Goal: Check status: Check status

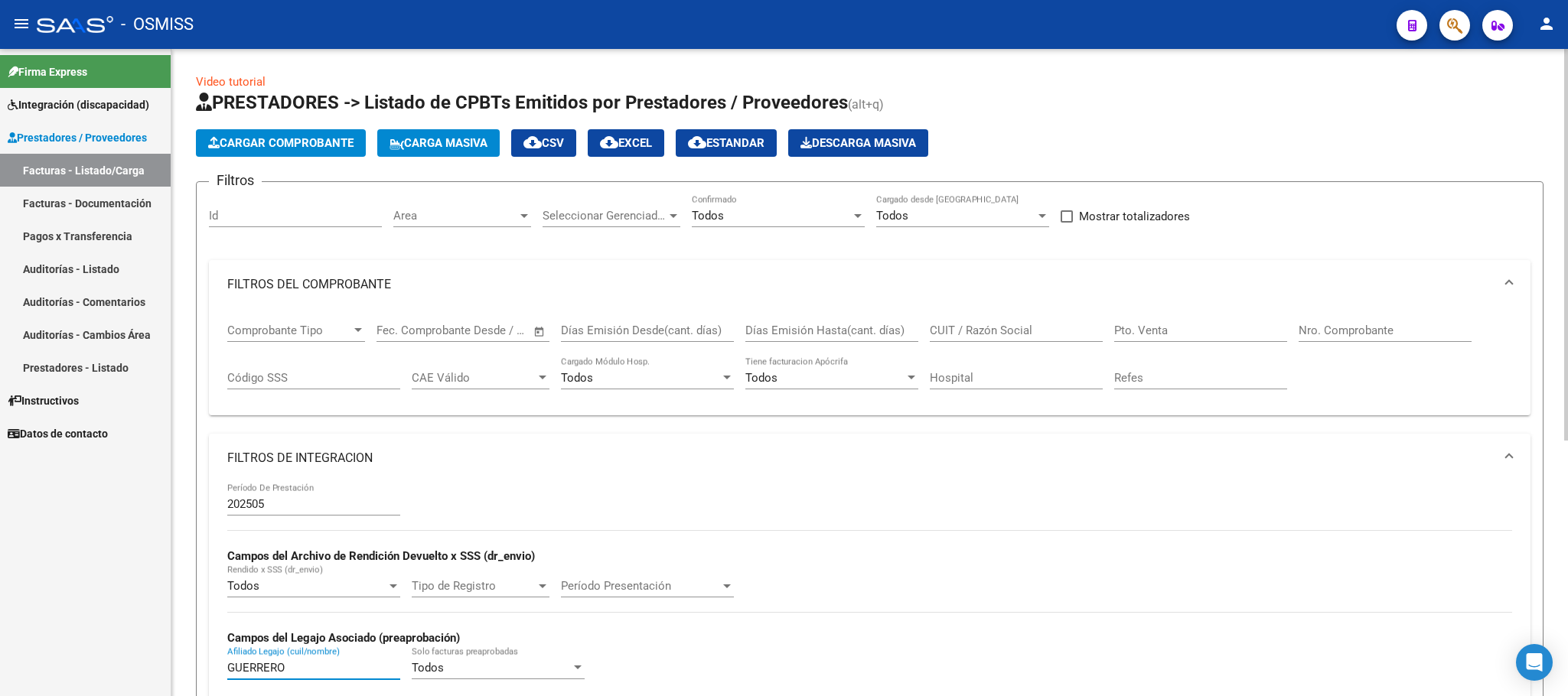
scroll to position [0, 173]
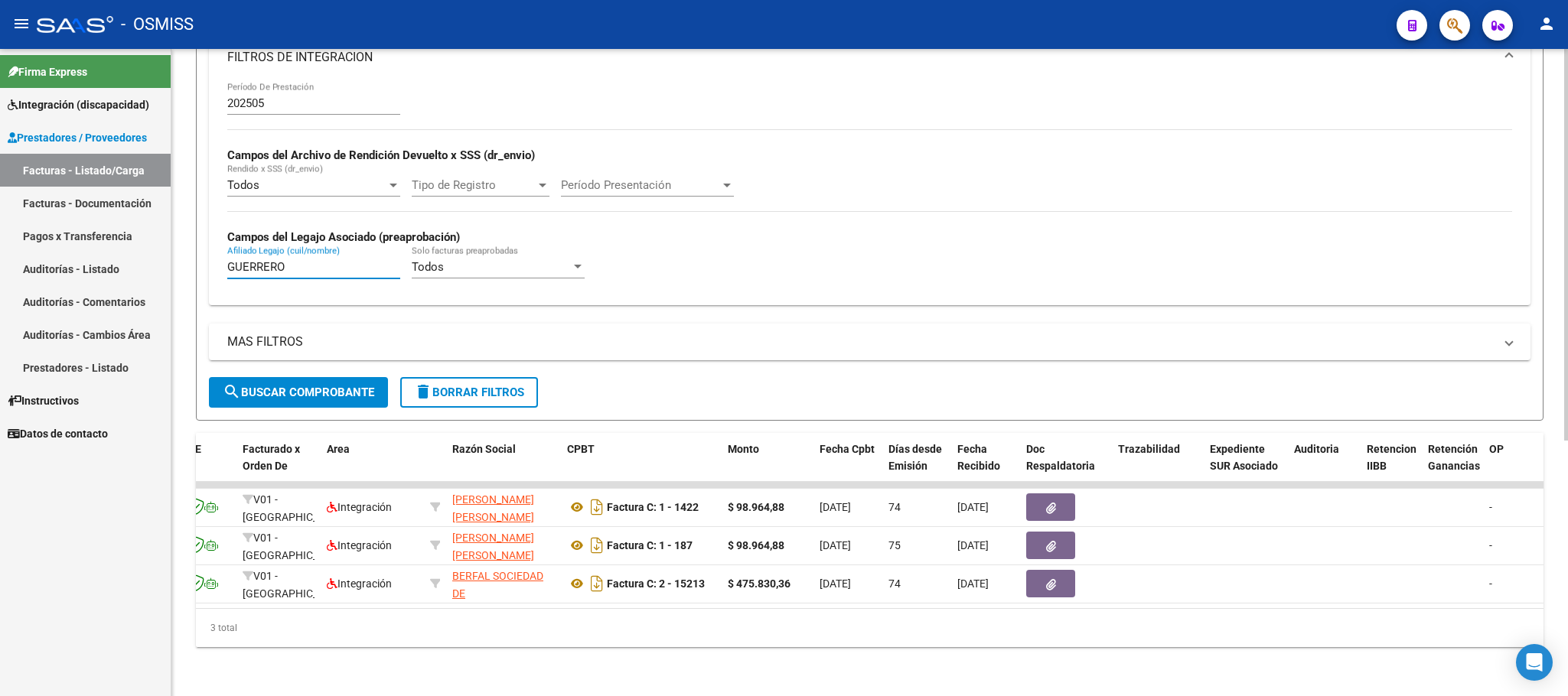
drag, startPoint x: 296, startPoint y: 246, endPoint x: 217, endPoint y: 235, distance: 79.8
click at [217, 235] on div "202505 Período De Prestación Campos del Archivo de Rendición Devuelto x SSS (dr…" at bounding box center [869, 192] width 1321 height 223
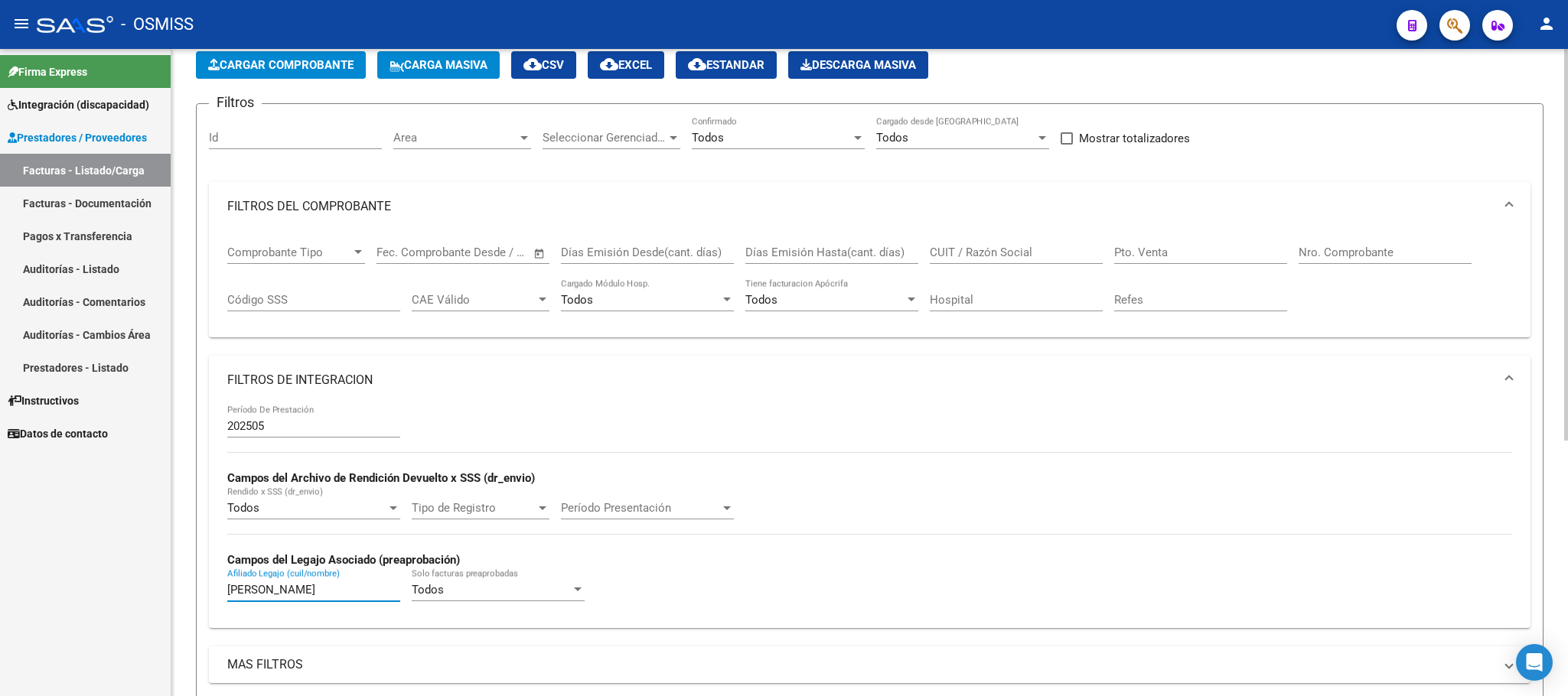
type input "[PERSON_NAME]"
click at [303, 431] on input "202505" at bounding box center [313, 426] width 173 height 14
type input "202506"
click at [1021, 253] on input "CUIT / Razón Social" at bounding box center [1015, 253] width 173 height 14
paste input "23378385954"
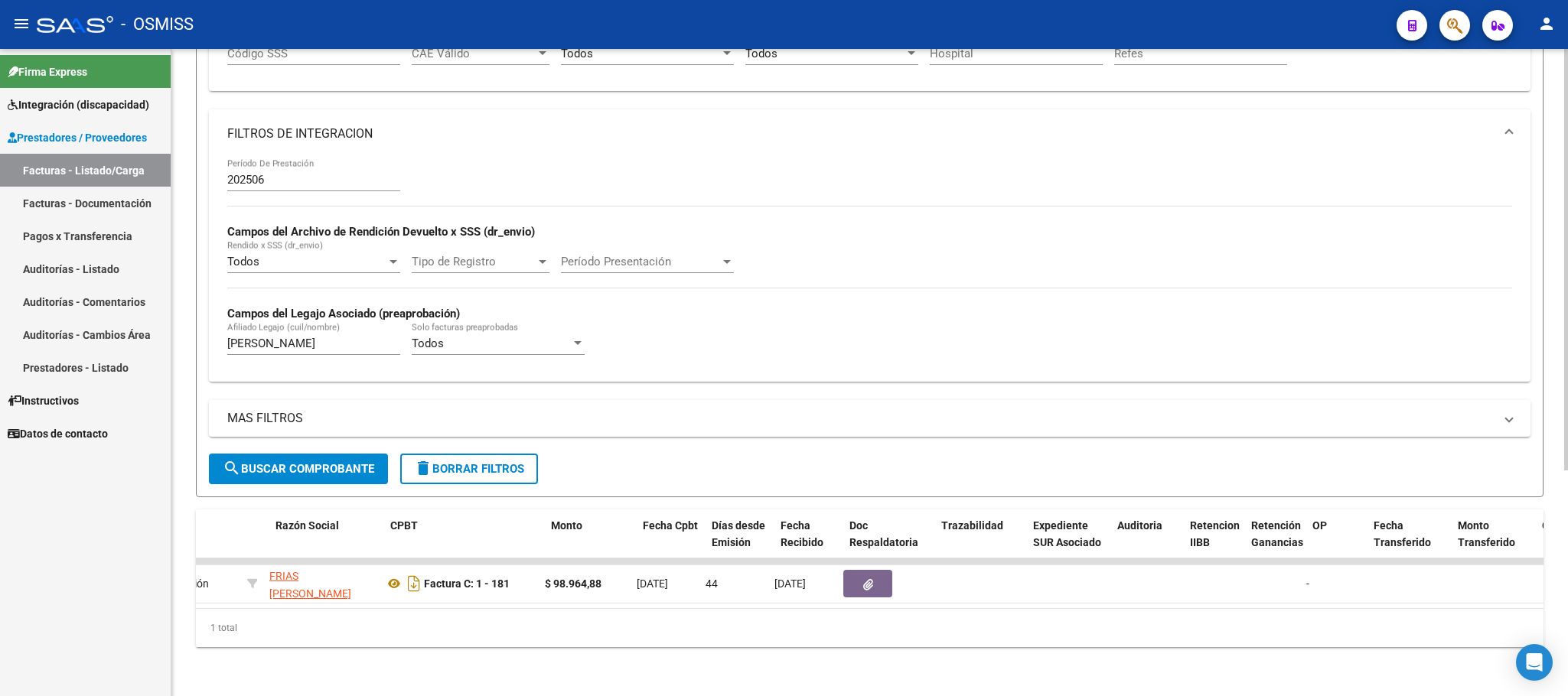
scroll to position [0, 350]
type input "23378385954"
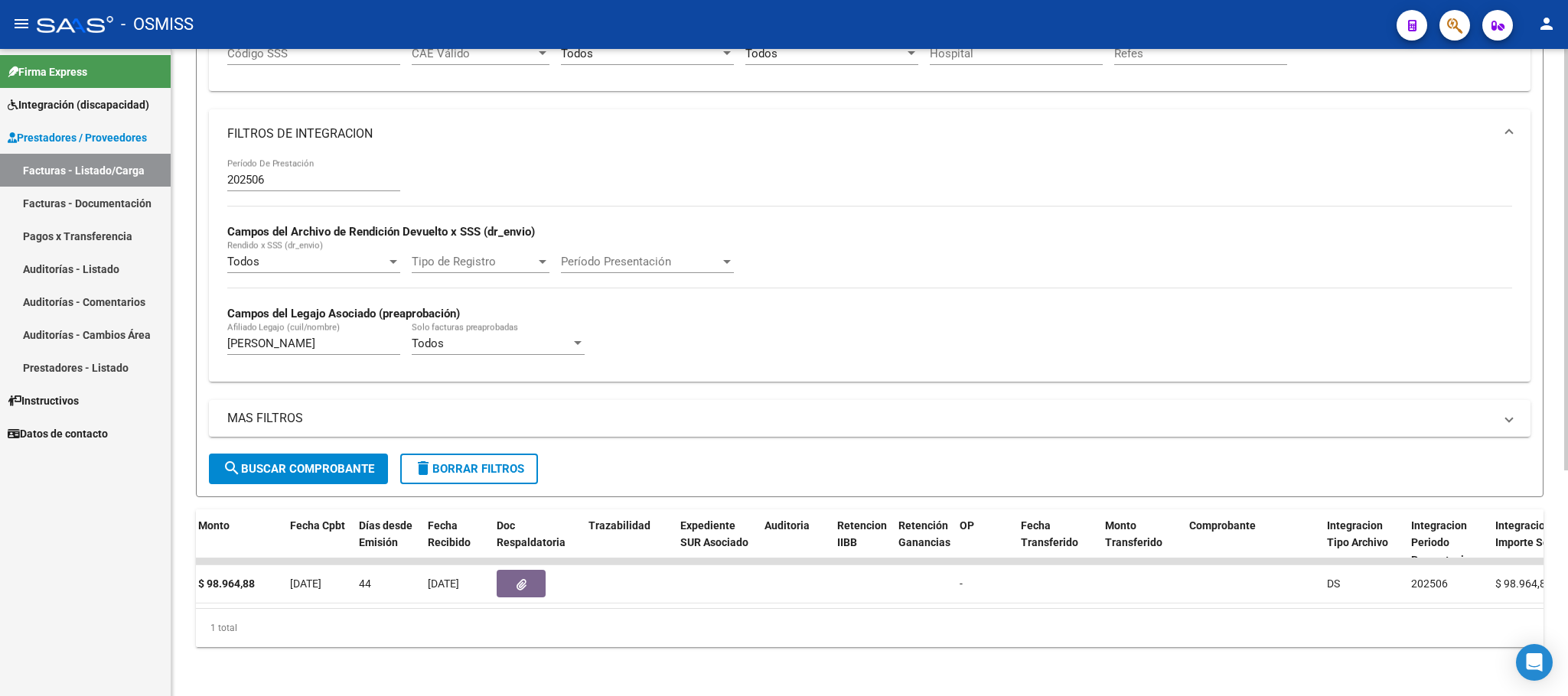
scroll to position [0, 0]
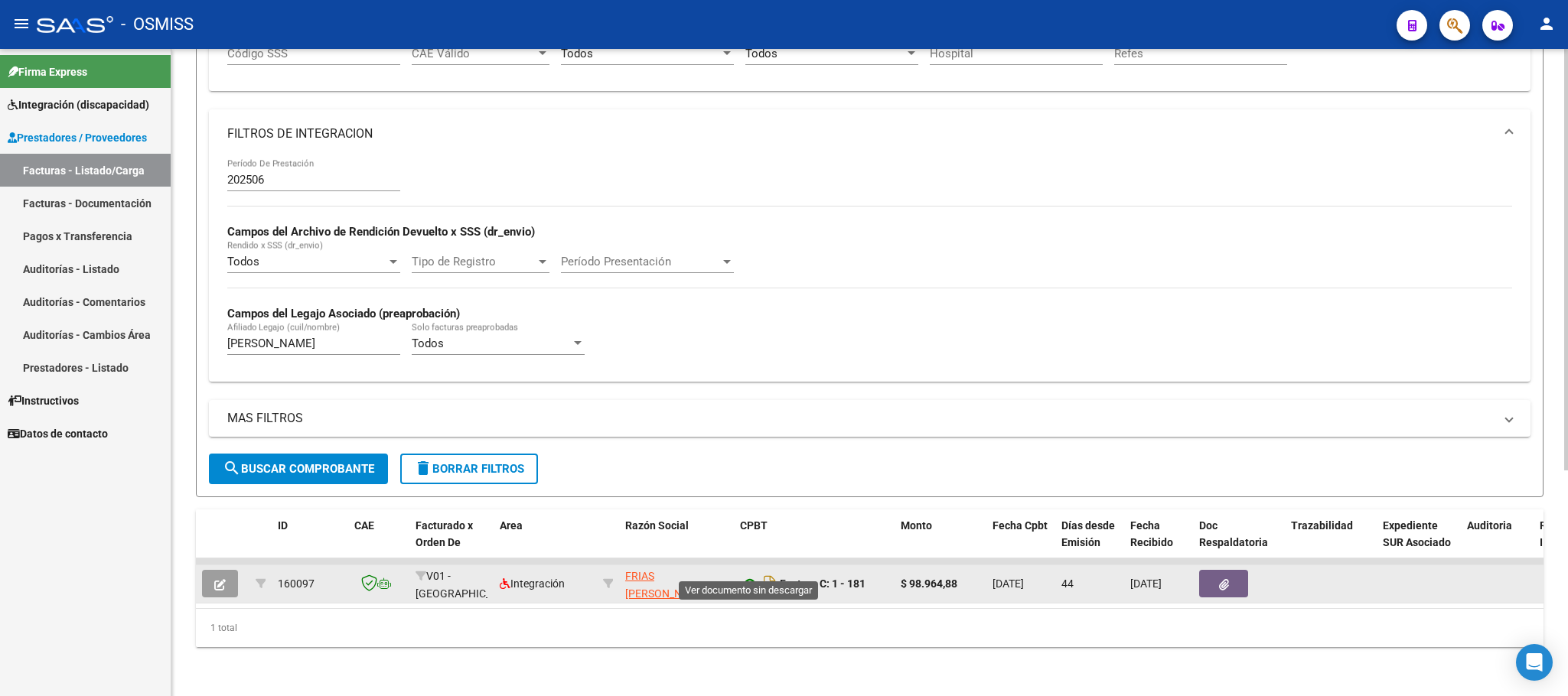
click at [751, 574] on icon at bounding box center [750, 583] width 20 height 18
click at [202, 570] on button "button" at bounding box center [220, 583] width 36 height 27
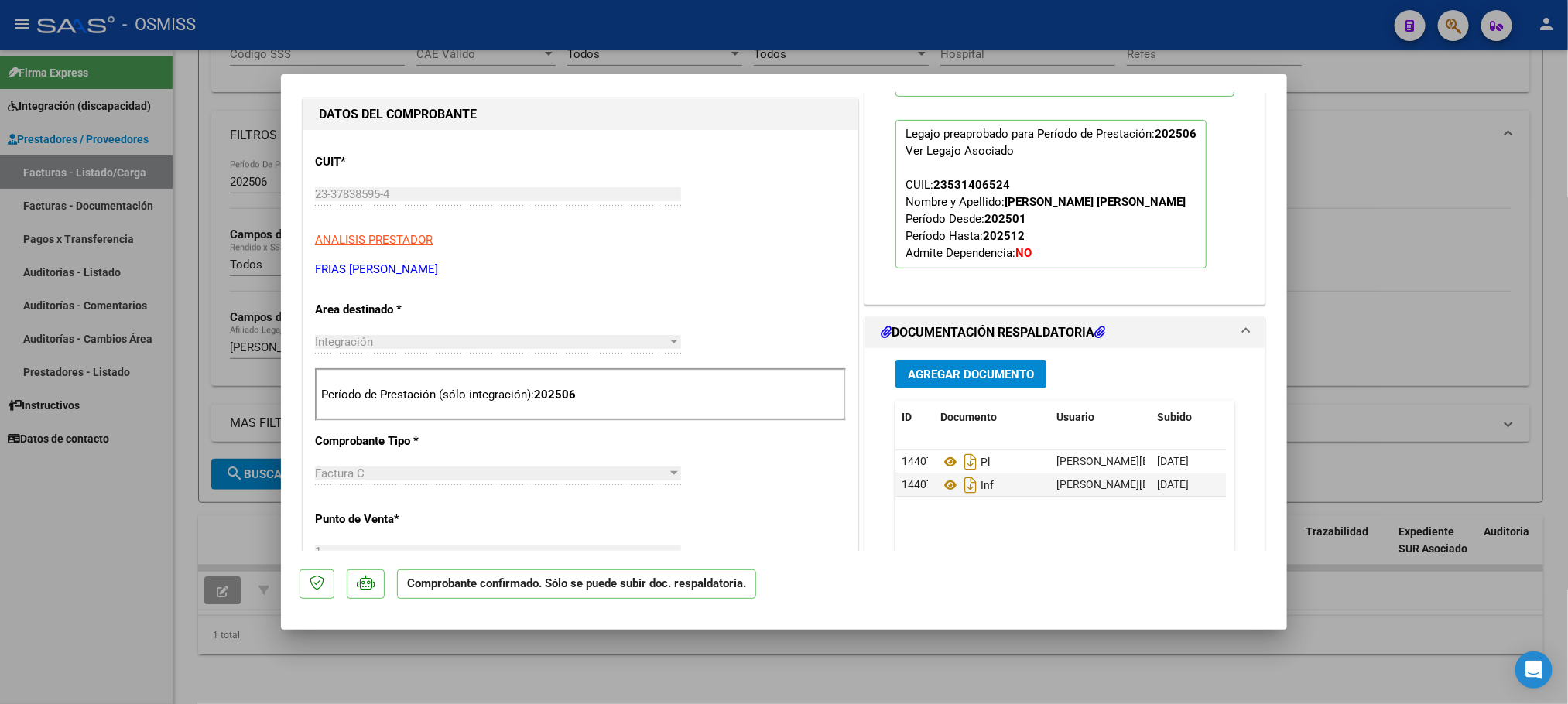
scroll to position [464, 0]
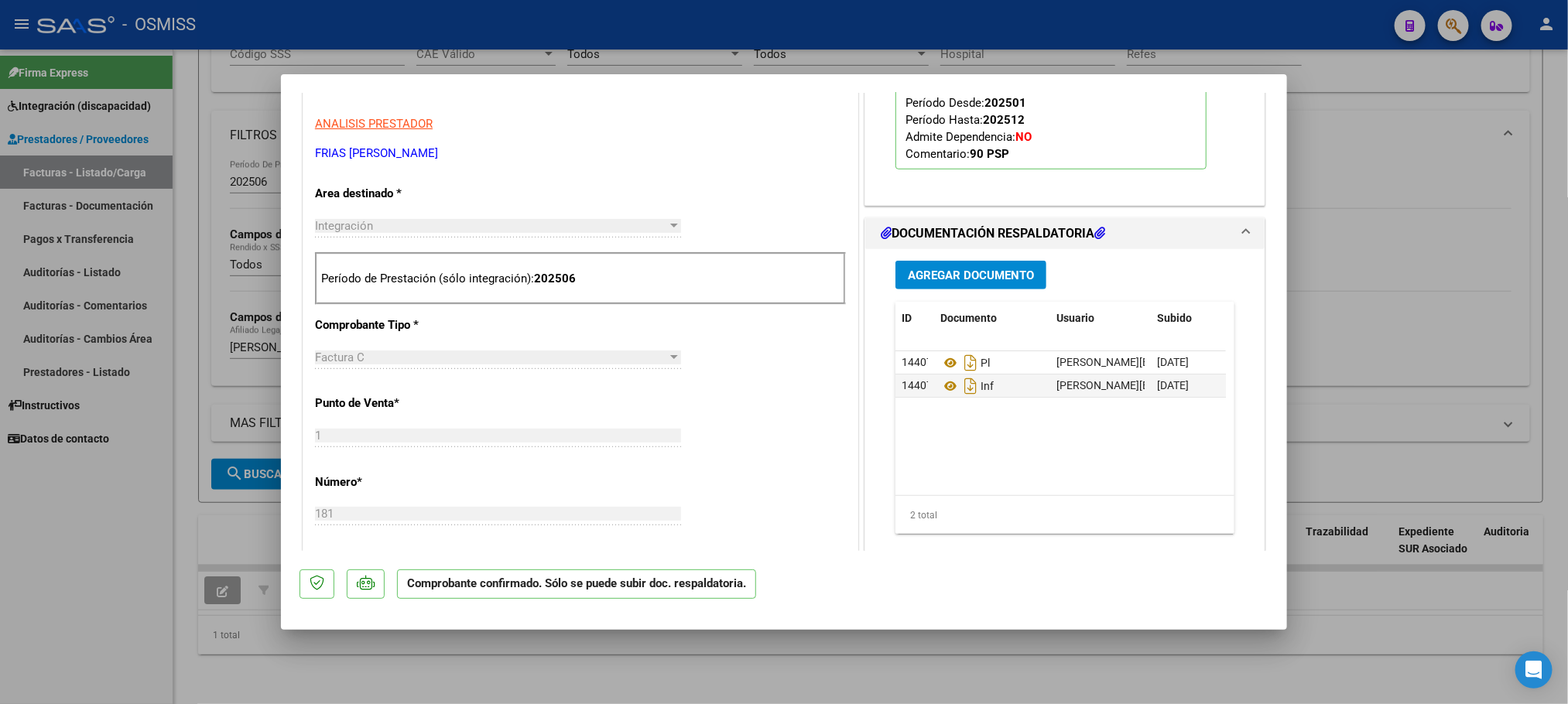
click at [123, 567] on div at bounding box center [784, 352] width 1568 height 704
type input "$ 0,00"
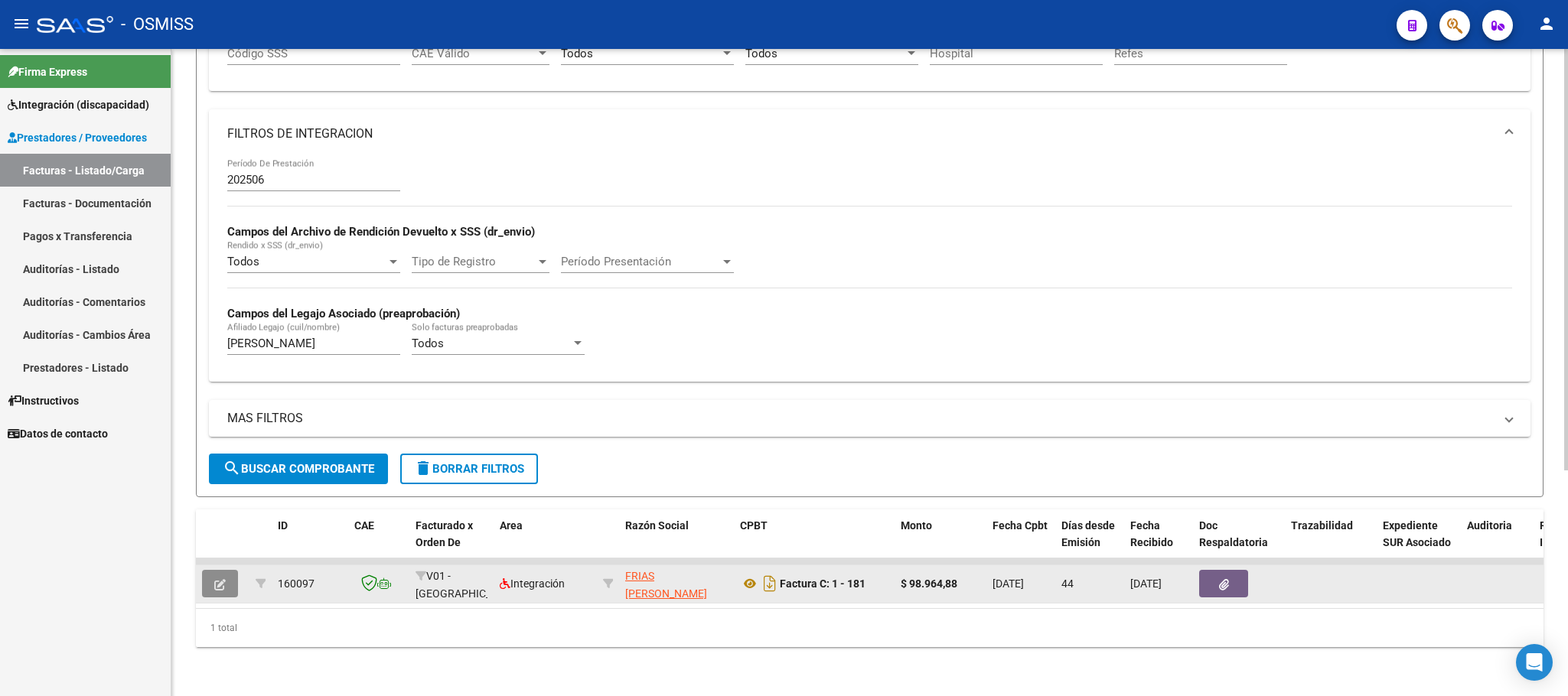
click at [210, 570] on button "button" at bounding box center [220, 583] width 36 height 27
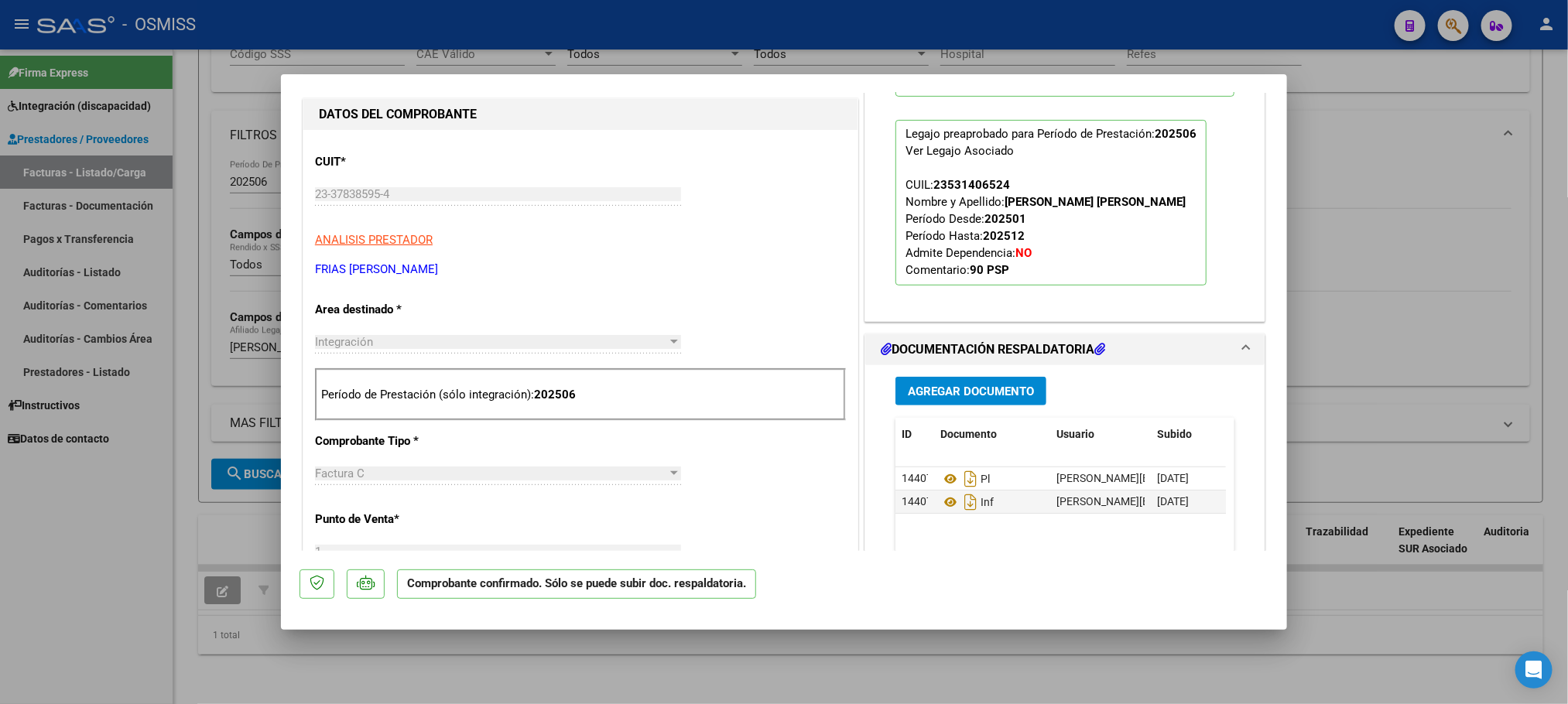
scroll to position [725, 0]
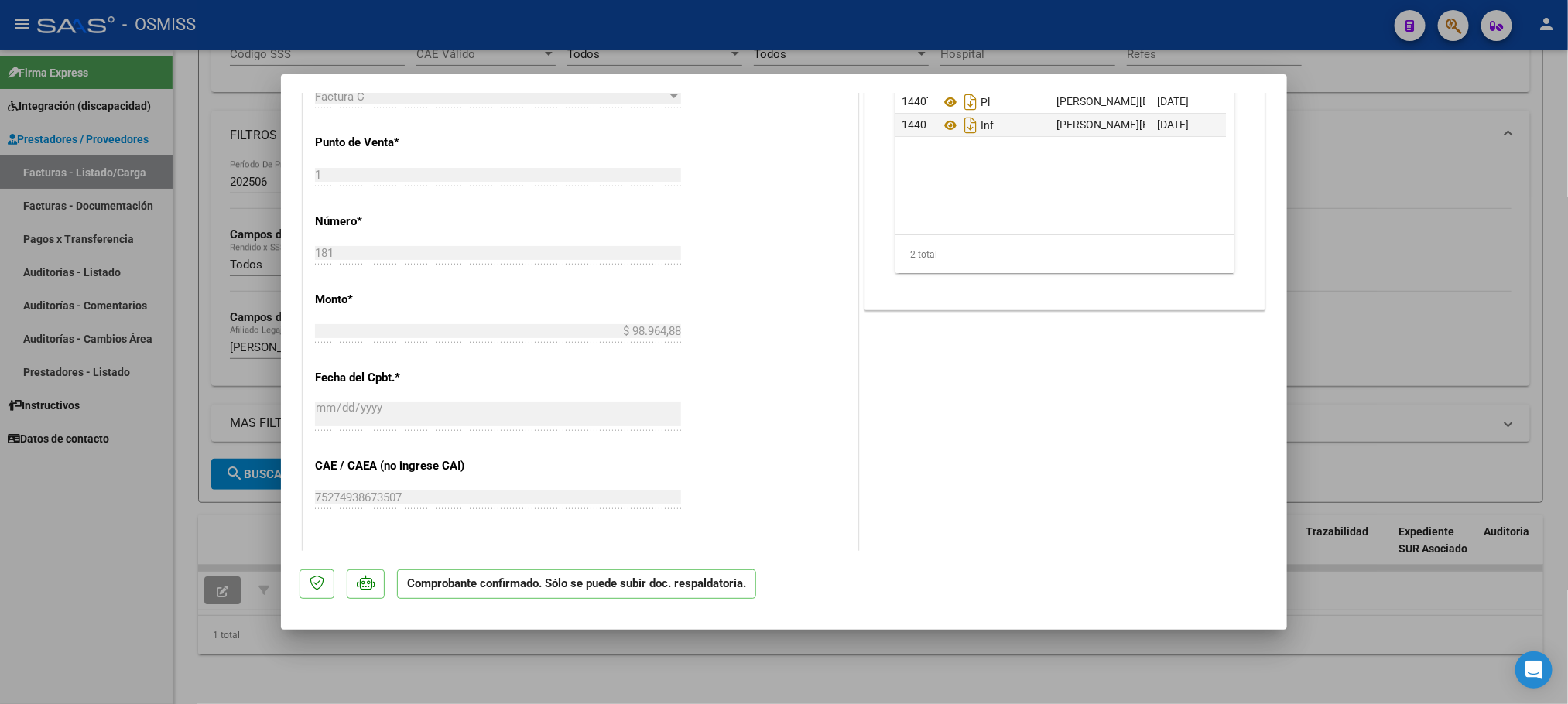
click at [167, 531] on div at bounding box center [784, 352] width 1568 height 704
type input "$ 0,00"
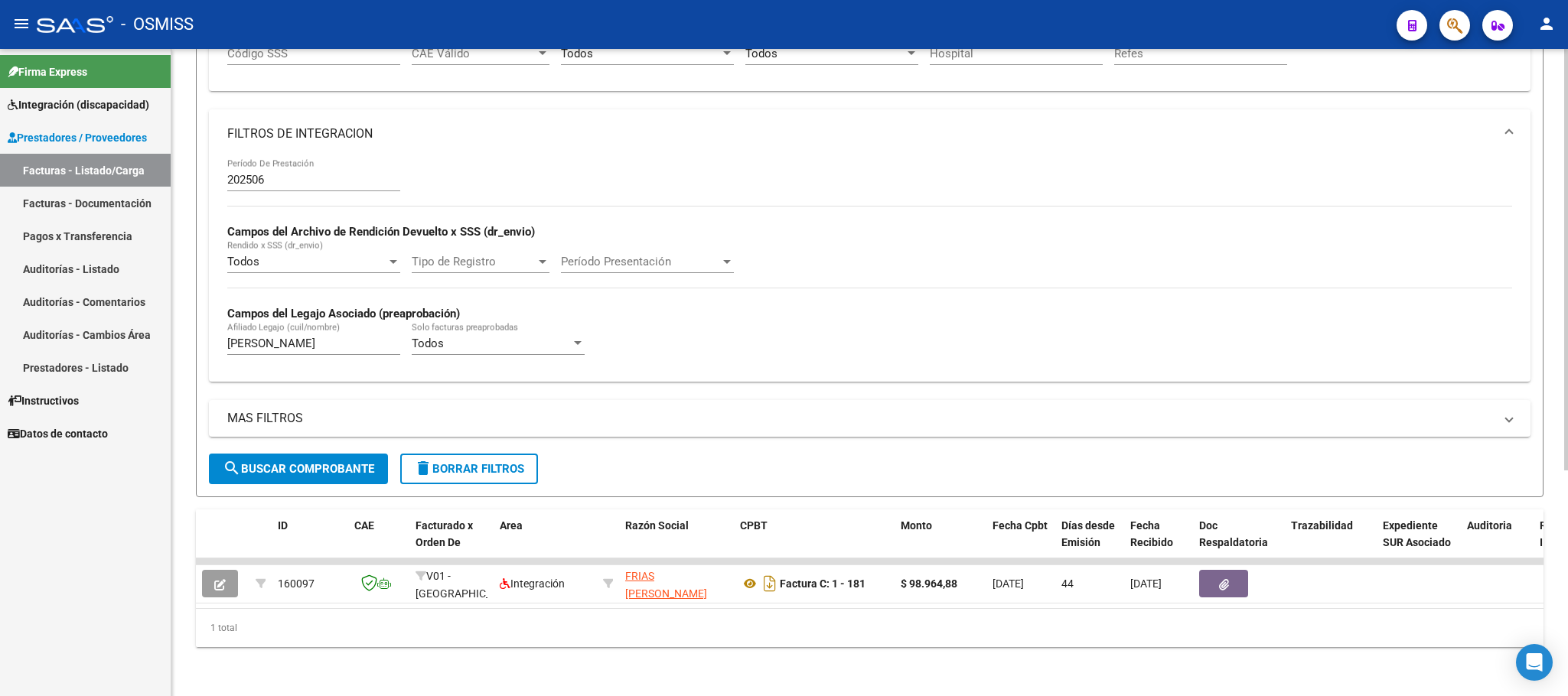
scroll to position [1, 0]
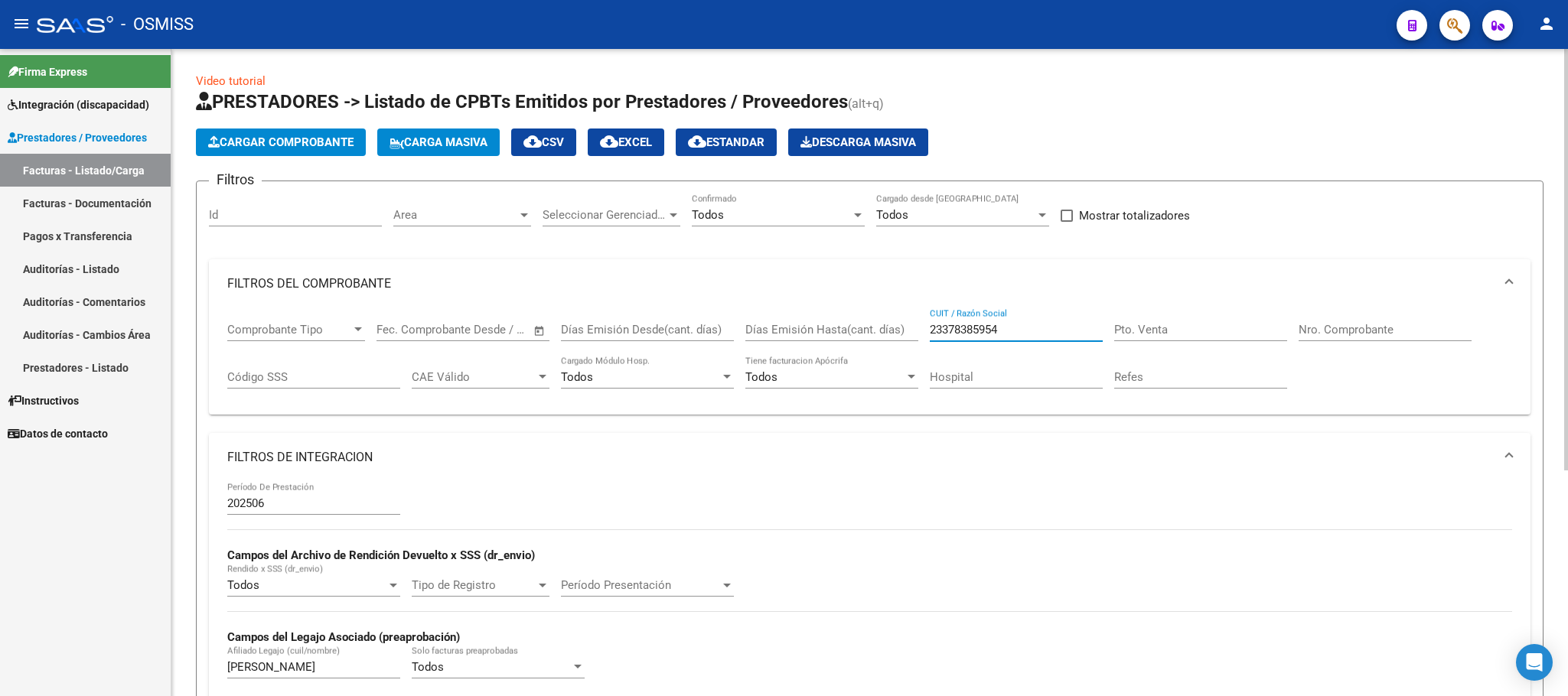
drag, startPoint x: 1026, startPoint y: 329, endPoint x: 907, endPoint y: 327, distance: 119.0
click at [907, 327] on div "Comprobante Tipo Comprobante Tipo Start date – End date Fec. Comprobante Desde …" at bounding box center [869, 356] width 1284 height 95
click at [1148, 331] on input "Pto. Venta" at bounding box center [1200, 330] width 173 height 14
type input "1"
click at [1364, 331] on input "Nro. Comprobante" at bounding box center [1384, 330] width 173 height 14
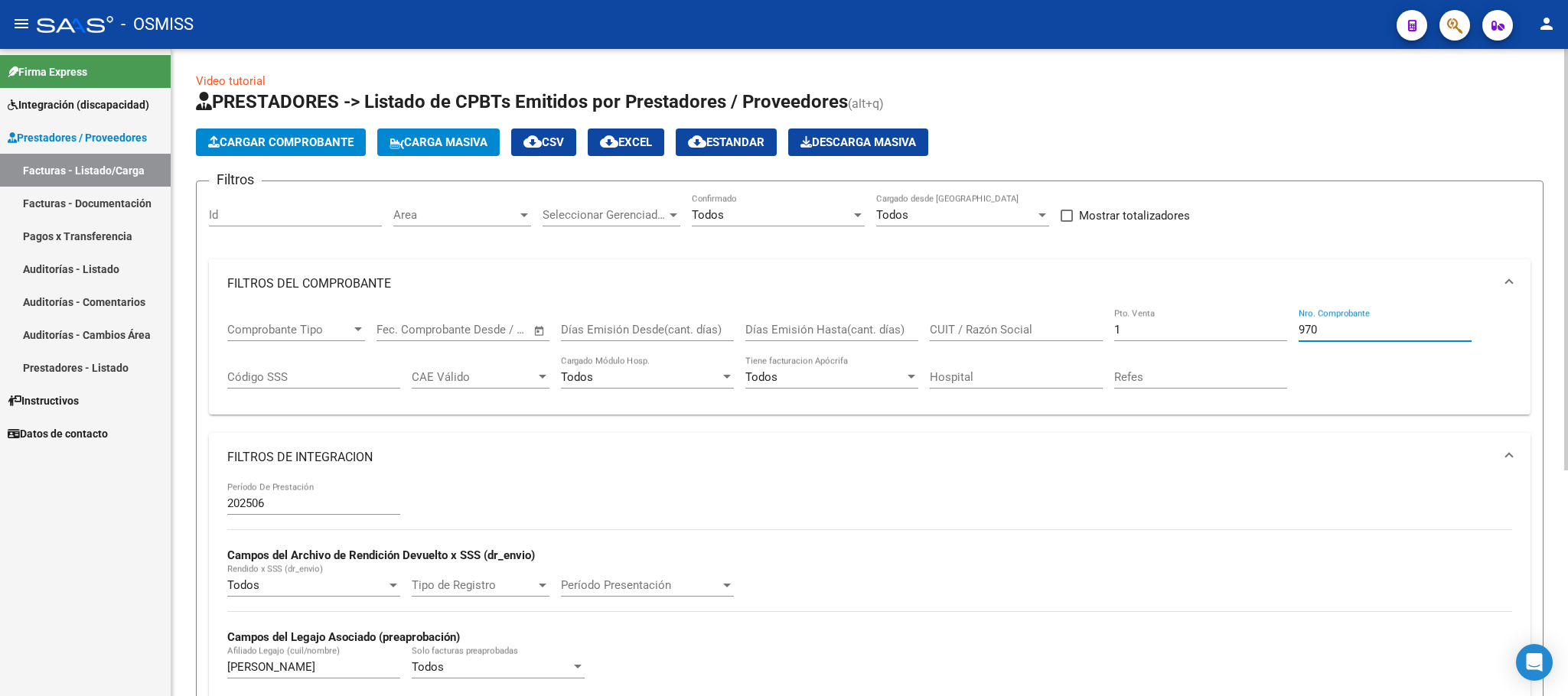
type input "970"
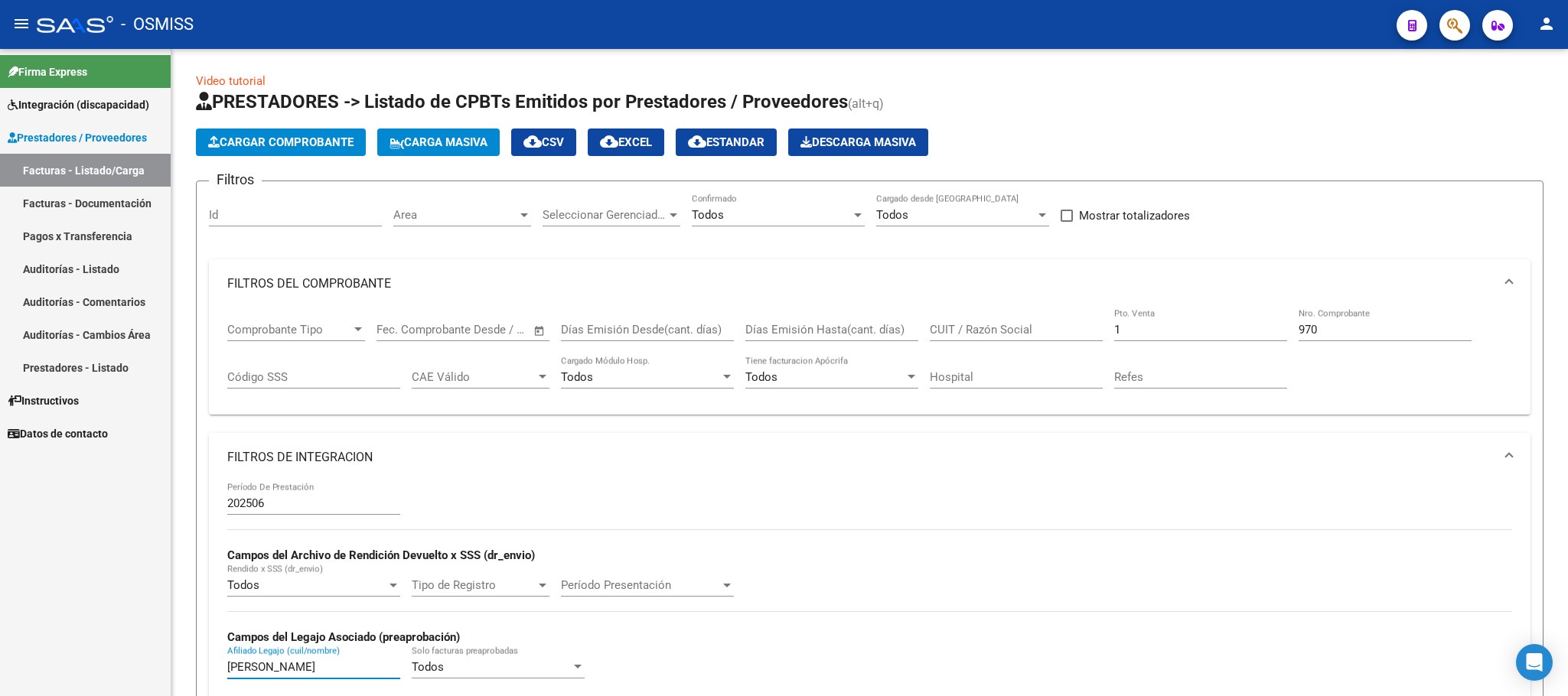
drag, startPoint x: 299, startPoint y: 673, endPoint x: 156, endPoint y: 665, distance: 143.2
click at [156, 673] on mat-sidenav-container "Firma Express Integración (discapacidad) Legajos Prestadores / Proveedores Fact…" at bounding box center [784, 372] width 1568 height 647
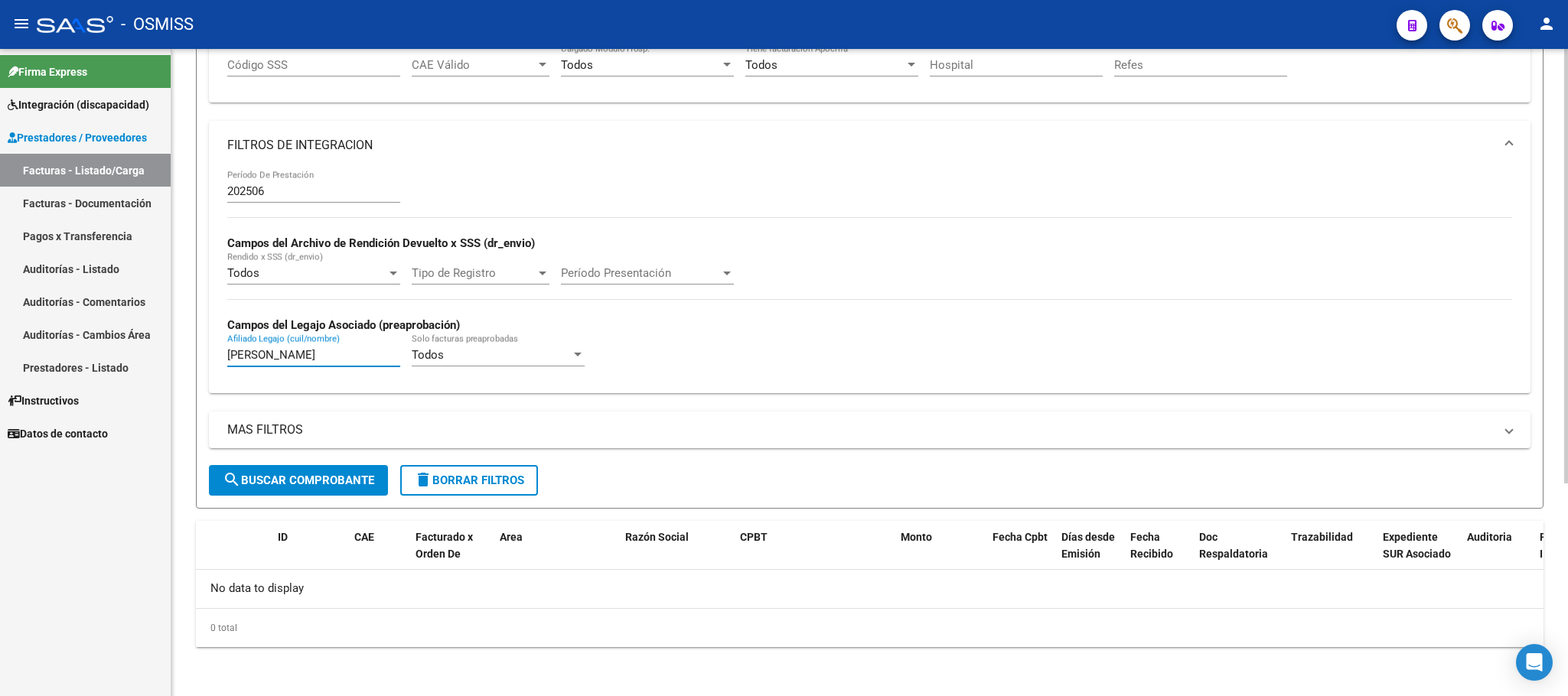
type input "[PERSON_NAME]"
click at [345, 478] on span "search Buscar Comprobante" at bounding box center [298, 480] width 151 height 14
